Goal: Task Accomplishment & Management: Use online tool/utility

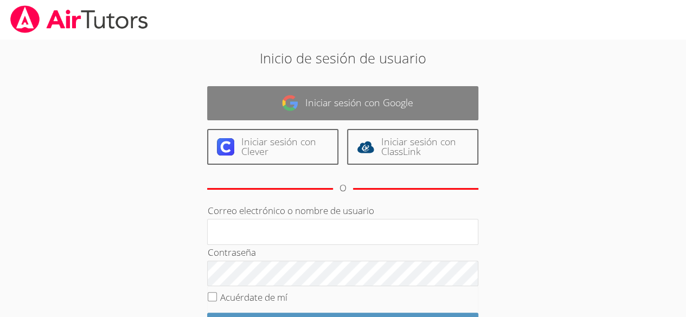
click at [379, 101] on font "Iniciar sesión con Google" at bounding box center [359, 102] width 108 height 13
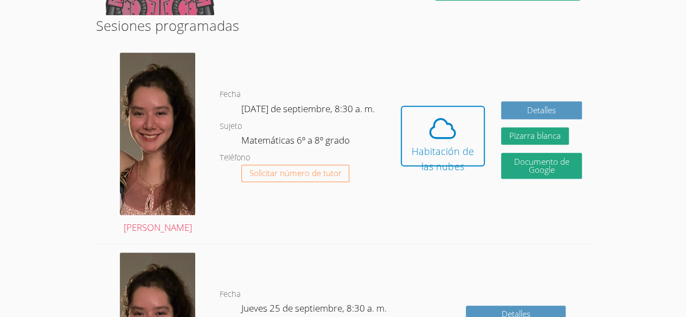
scroll to position [289, 0]
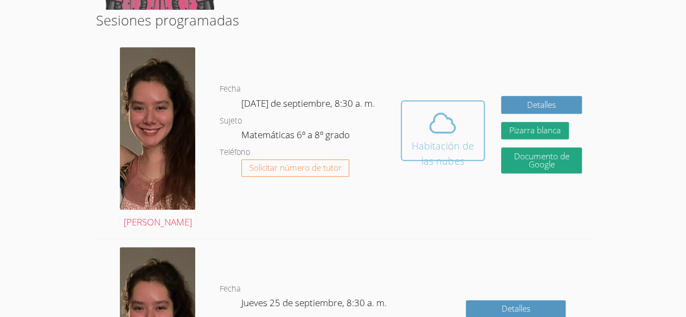
click at [452, 120] on icon at bounding box center [442, 123] width 30 height 30
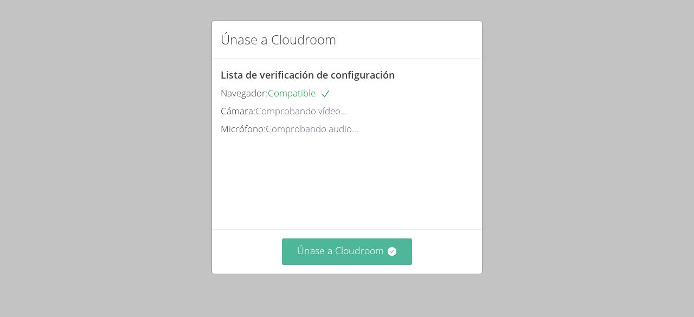
click at [364, 261] on button "Únase a Cloudroom" at bounding box center [347, 252] width 131 height 27
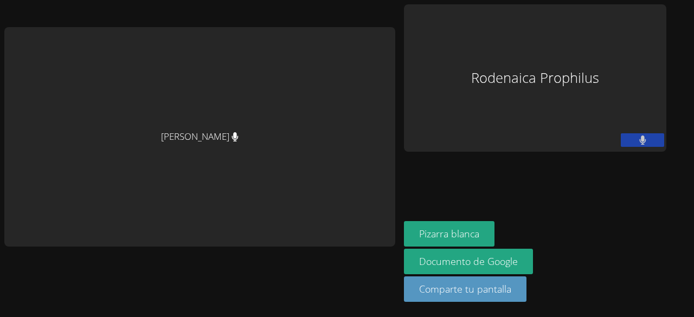
click at [507, 104] on div "Rodenaica Prophilus" at bounding box center [535, 77] width 262 height 147
click at [462, 230] on font "Pizarra blanca" at bounding box center [449, 233] width 60 height 13
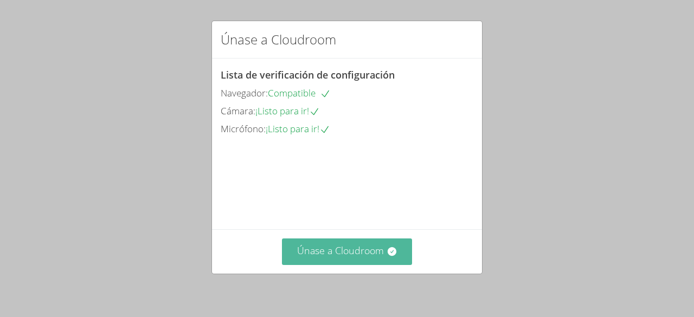
click at [347, 252] on font "Únase a Cloudroom" at bounding box center [340, 250] width 87 height 13
drag, startPoint x: 377, startPoint y: 240, endPoint x: 366, endPoint y: 254, distance: 17.8
click at [366, 254] on div "Únase a Cloudroom Lista de verificación de configuración Navegador: Compatible …" at bounding box center [347, 158] width 694 height 317
click at [366, 254] on font "Únase a Cloudroom" at bounding box center [340, 250] width 87 height 13
click at [360, 242] on button "Únase a Cloudroom" at bounding box center [347, 252] width 131 height 27
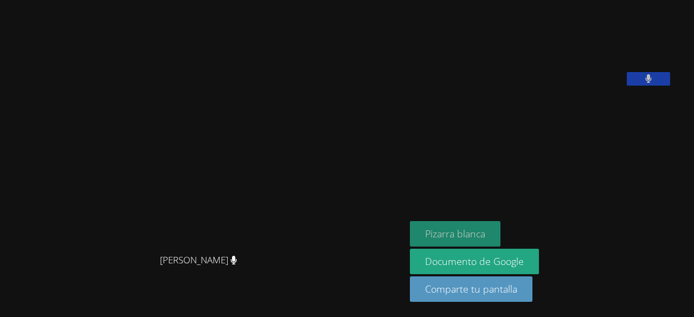
click at [410, 243] on button "Pizarra blanca" at bounding box center [455, 233] width 91 height 25
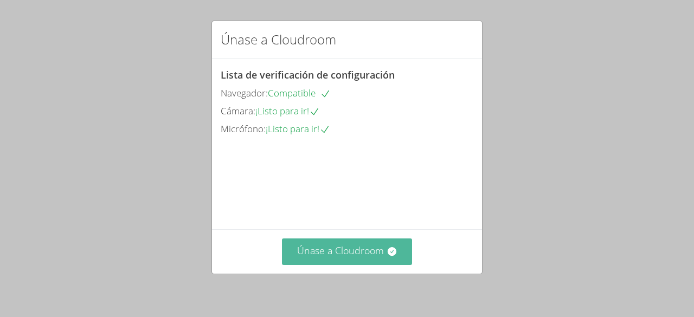
click at [329, 244] on font "Únase a Cloudroom" at bounding box center [340, 250] width 87 height 13
click at [324, 250] on font "Únase a Cloudroom" at bounding box center [340, 250] width 87 height 13
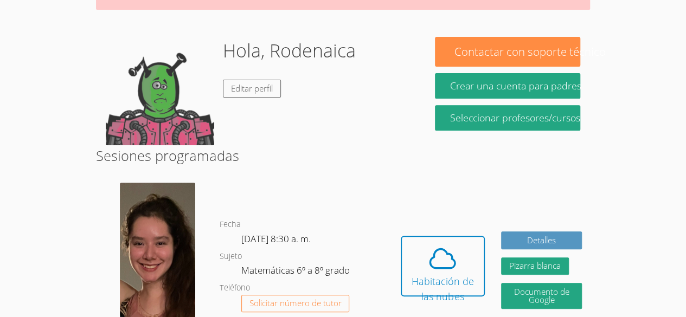
scroll to position [189, 0]
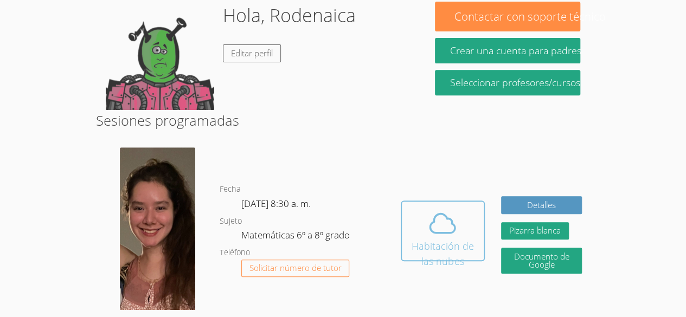
click at [452, 208] on icon at bounding box center [442, 223] width 30 height 30
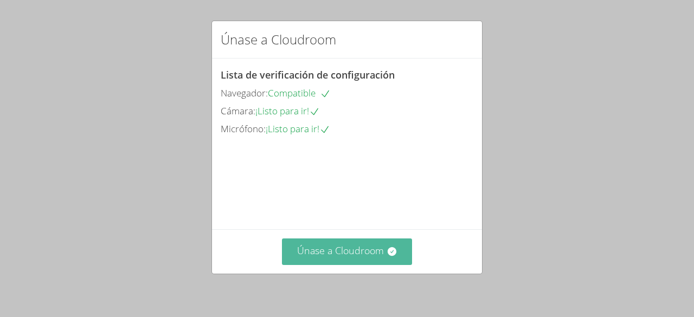
click at [346, 250] on font "Únase a Cloudroom" at bounding box center [340, 250] width 87 height 13
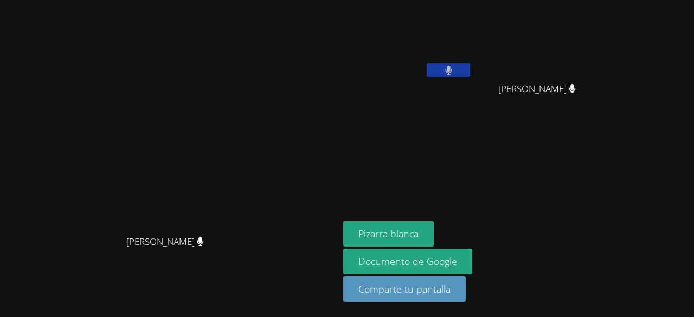
click at [549, 74] on video at bounding box center [541, 40] width 129 height 73
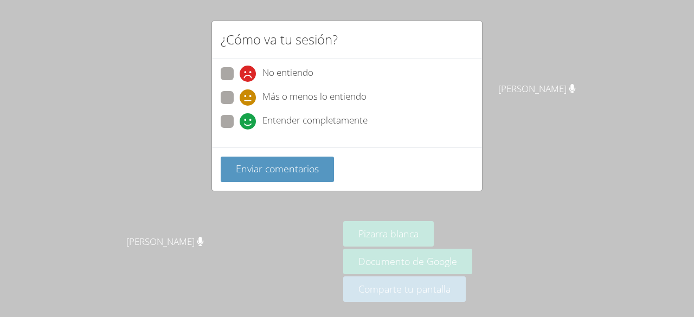
click at [240, 130] on span at bounding box center [240, 130] width 0 height 0
click at [240, 124] on input "Entender completamente" at bounding box center [244, 119] width 9 height 9
radio input "true"
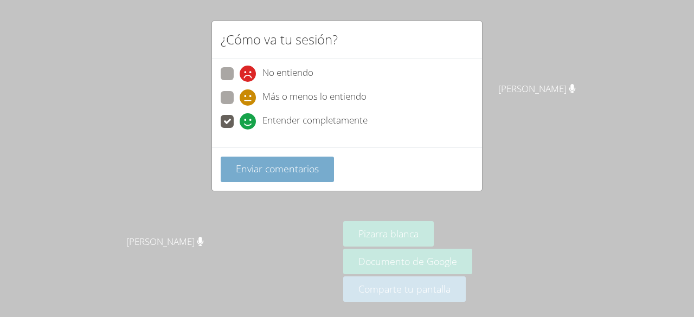
click at [281, 166] on font "Enviar comentarios" at bounding box center [277, 168] width 83 height 13
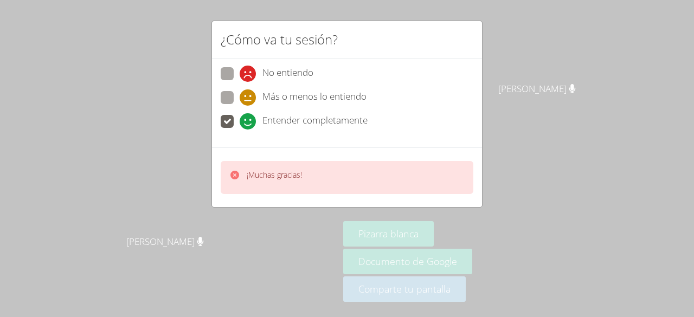
click at [391, 208] on div "¿Cómo va tu sesión? No entiendo Más o menos lo entiendo Entender completamente …" at bounding box center [347, 158] width 694 height 317
click at [298, 98] on font "Más o menos lo entiendo" at bounding box center [314, 96] width 104 height 12
click at [249, 98] on input "Más o menos lo entiendo" at bounding box center [244, 95] width 9 height 9
radio input "true"
click at [344, 175] on div "¡Muchas gracias!" at bounding box center [347, 177] width 253 height 33
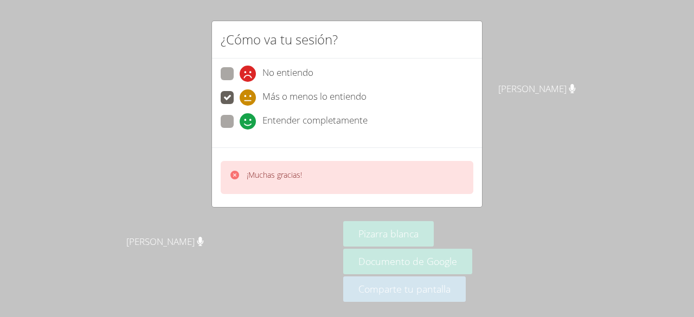
click at [306, 77] on div "[PERSON_NAME]" at bounding box center [169, 137] width 330 height 186
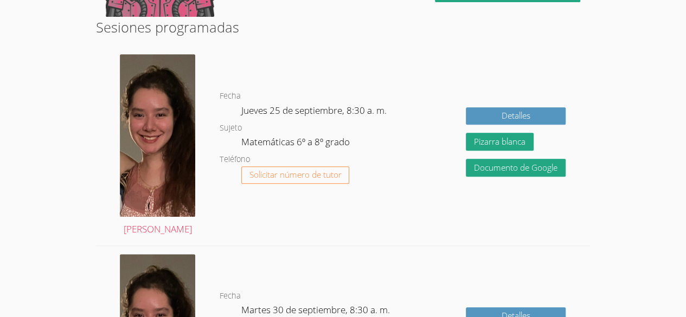
scroll to position [245, 0]
